Goal: Task Accomplishment & Management: Use online tool/utility

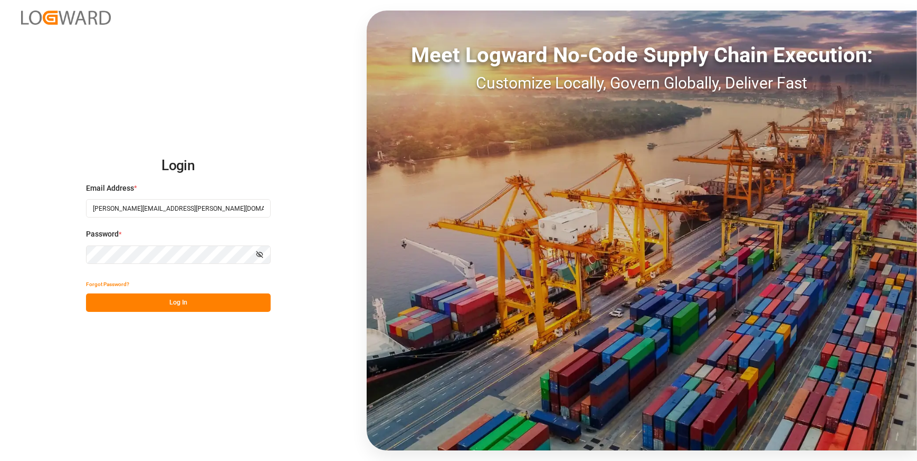
click at [167, 306] on button "Log In" at bounding box center [178, 303] width 185 height 18
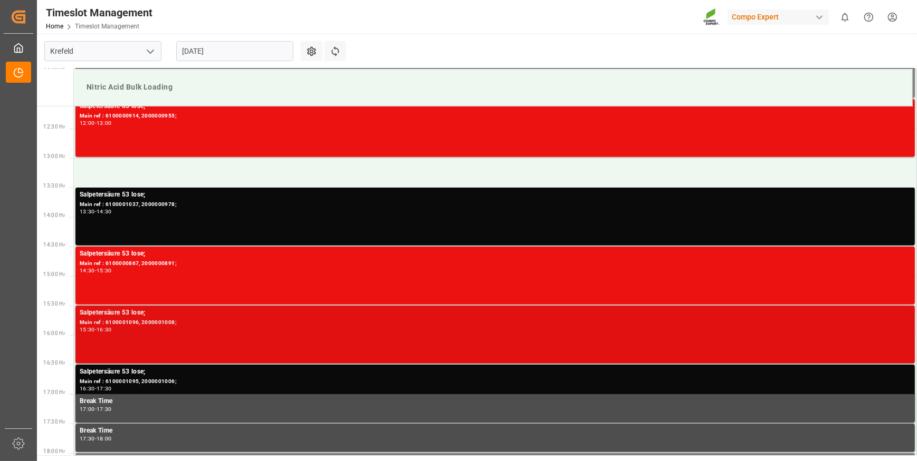
scroll to position [733, 0]
